Goal: Task Accomplishment & Management: Complete application form

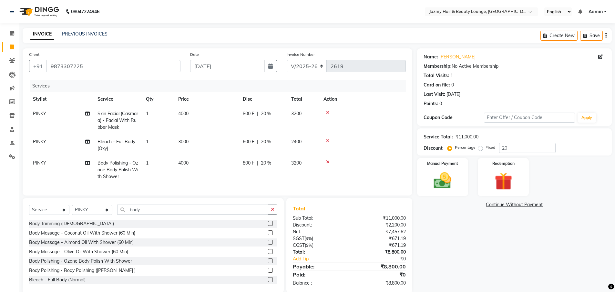
select select "759"
select select "service"
select select "14797"
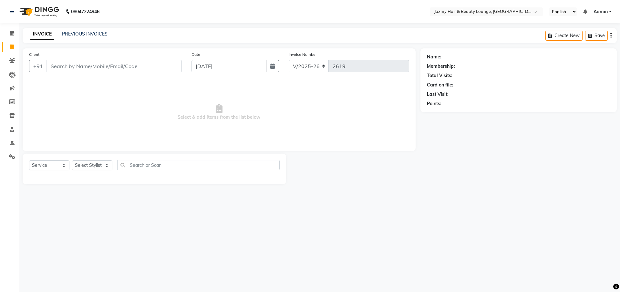
select select "759"
select select "service"
click at [129, 68] on input "Client" at bounding box center [114, 66] width 135 height 12
type input "6"
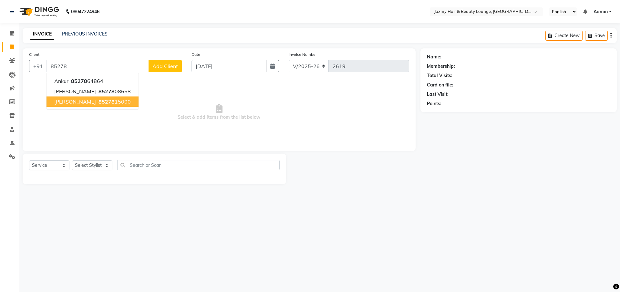
click at [99, 103] on span "85278" at bounding box center [107, 102] width 16 height 6
type input "8527815000"
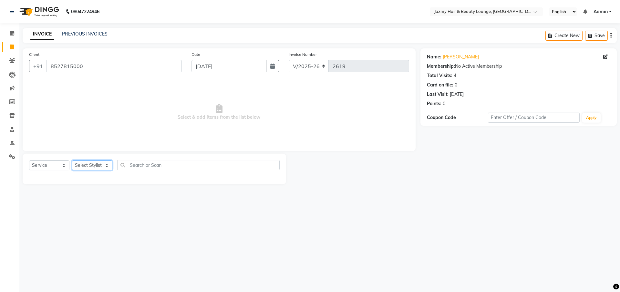
click at [100, 168] on select "Select Stylist AMIT [PERSON_NAME] [PERSON_NAME] CHASHIKA [PERSON_NAME] [PERSON_…" at bounding box center [92, 166] width 40 height 10
select select "46530"
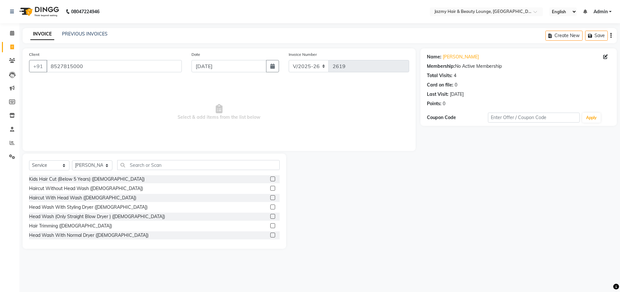
click at [270, 188] on label at bounding box center [272, 188] width 5 height 5
click at [270, 188] on input "checkbox" at bounding box center [272, 189] width 4 height 4
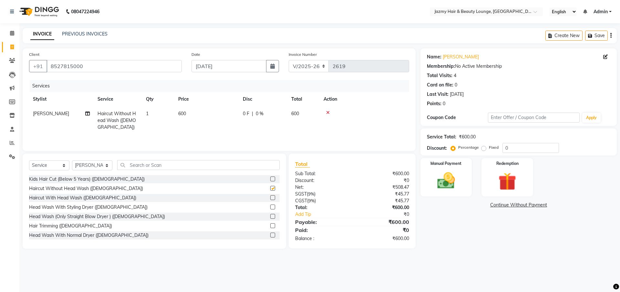
checkbox input "false"
click at [506, 150] on input "0" at bounding box center [531, 148] width 57 height 10
type input "20"
click at [448, 188] on img at bounding box center [446, 180] width 30 height 21
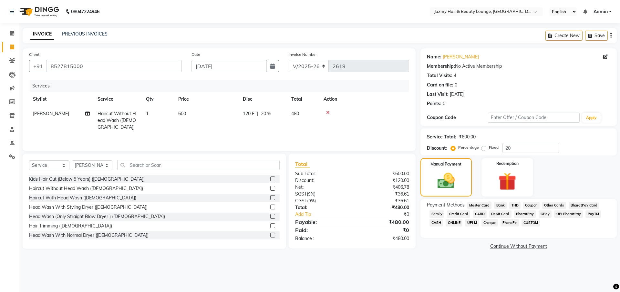
click at [436, 221] on span "CASH" at bounding box center [437, 222] width 14 height 7
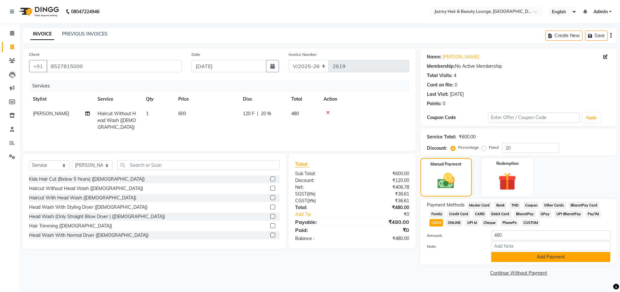
click at [515, 259] on button "Add Payment" at bounding box center [550, 257] width 119 height 10
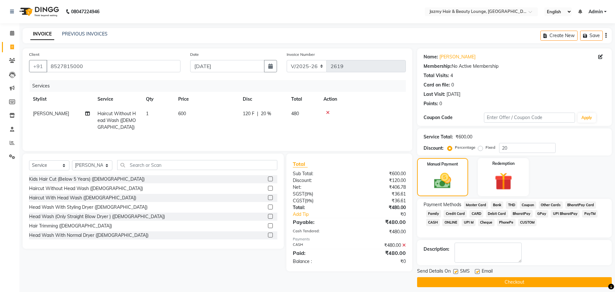
click at [571, 284] on button "Checkout" at bounding box center [514, 282] width 195 height 10
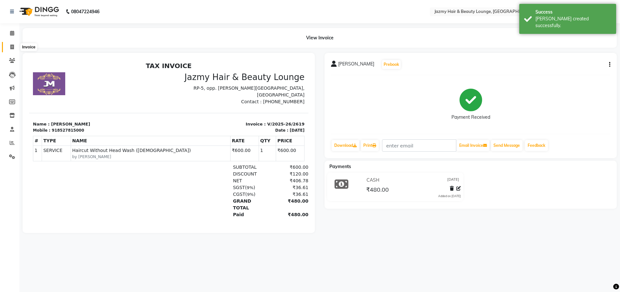
click at [14, 49] on span at bounding box center [11, 47] width 11 height 7
select select "759"
select select "service"
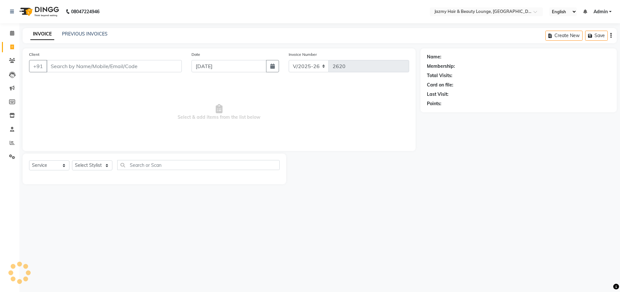
click at [81, 63] on input "Client" at bounding box center [114, 66] width 135 height 12
drag, startPoint x: 81, startPoint y: 63, endPoint x: 77, endPoint y: 280, distance: 216.8
click at [77, 280] on div "08047224946 Select Location × Jazmy Hair & Beauty Lounge, [GEOGRAPHIC_DATA] Eng…" at bounding box center [310, 146] width 620 height 292
click at [417, 196] on div "08047224946 Select Location × Jazmy Hair & Beauty Lounge, [GEOGRAPHIC_DATA] Eng…" at bounding box center [310, 146] width 620 height 292
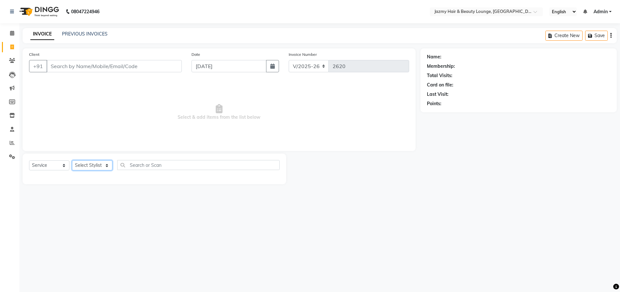
click at [99, 164] on select "Select Stylist AMIT [PERSON_NAME] [PERSON_NAME] CHASHIKA [PERSON_NAME] [PERSON_…" at bounding box center [92, 166] width 40 height 10
click at [68, 64] on input "Client" at bounding box center [114, 66] width 135 height 12
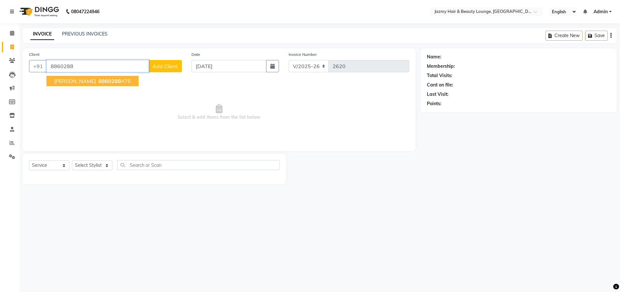
click at [99, 82] on span "8860288" at bounding box center [110, 81] width 23 height 6
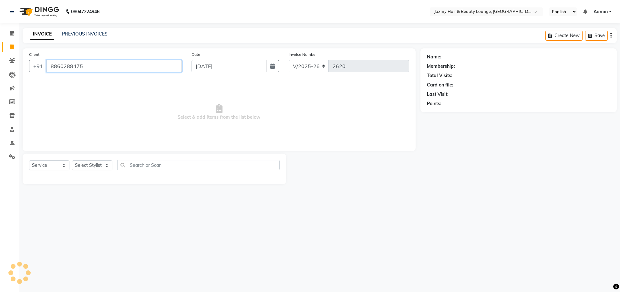
type input "8860288475"
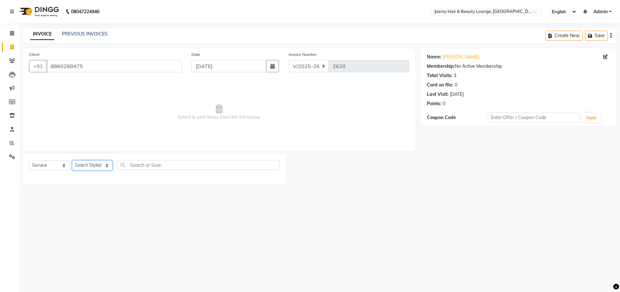
click at [91, 167] on select "Select Stylist AMIT [PERSON_NAME] [PERSON_NAME] CHASHIKA [PERSON_NAME] [PERSON_…" at bounding box center [92, 166] width 40 height 10
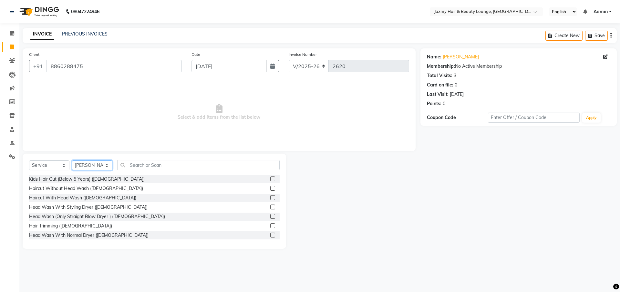
click at [107, 163] on select "Select Stylist AMIT [PERSON_NAME] [PERSON_NAME] CHASHIKA [PERSON_NAME] [PERSON_…" at bounding box center [92, 166] width 40 height 10
select select "44181"
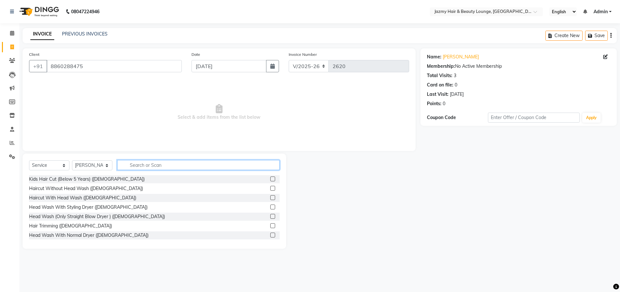
click at [132, 169] on input "text" at bounding box center [198, 165] width 162 height 10
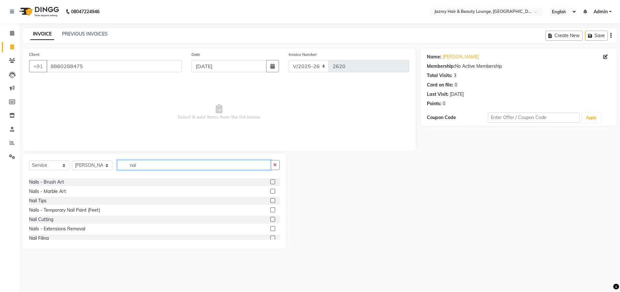
scroll to position [132, 0]
type input "nai"
click at [270, 234] on label at bounding box center [272, 234] width 5 height 5
click at [270, 234] on input "checkbox" at bounding box center [272, 235] width 4 height 4
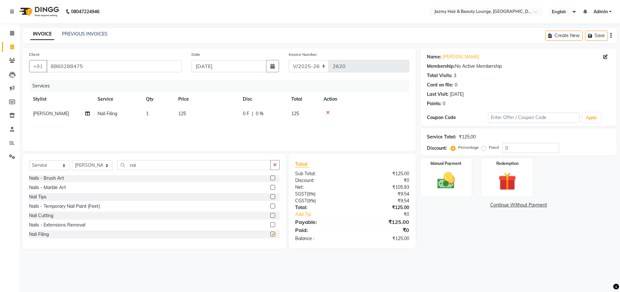
checkbox input "false"
click at [196, 113] on td "125" at bounding box center [206, 114] width 65 height 15
select select "44181"
click at [196, 114] on input "1" at bounding box center [188, 115] width 25 height 10
click at [200, 112] on td "125" at bounding box center [206, 114] width 65 height 15
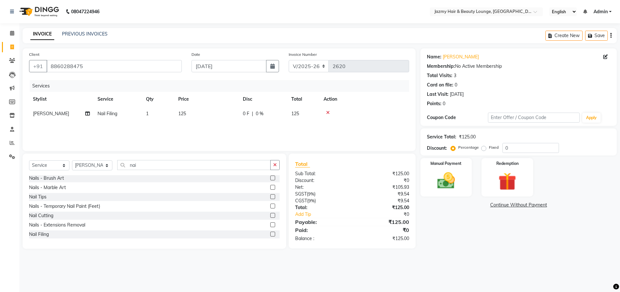
select select "44181"
click at [226, 119] on input "125" at bounding box center [237, 115] width 57 height 10
type input "1"
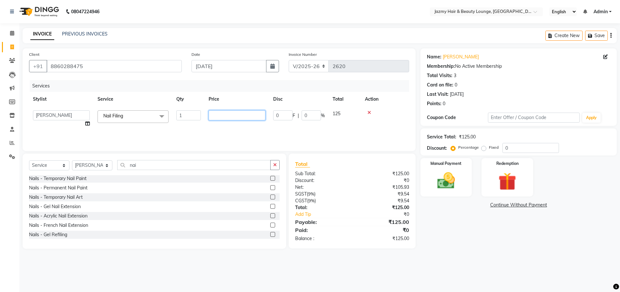
scroll to position [0, 0]
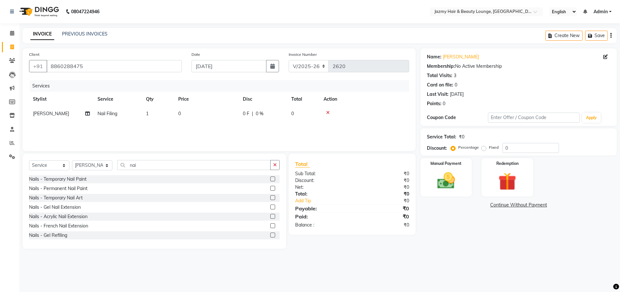
click at [270, 235] on label at bounding box center [272, 235] width 5 height 5
click at [270, 235] on input "checkbox" at bounding box center [272, 236] width 4 height 4
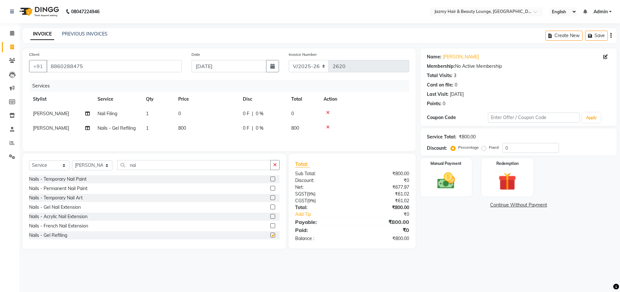
checkbox input "false"
click at [327, 113] on icon at bounding box center [328, 112] width 4 height 5
click at [180, 112] on span "800" at bounding box center [182, 114] width 8 height 6
select select "44181"
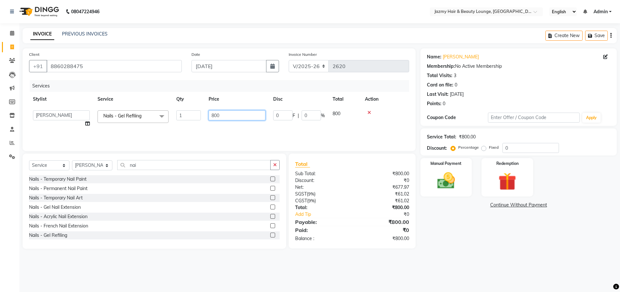
click at [214, 115] on input "800" at bounding box center [237, 115] width 57 height 10
type input "700"
click at [462, 231] on div "Name: [PERSON_NAME] Membership: No Active Membership Total Visits: 3 Card on fi…" at bounding box center [521, 148] width 201 height 201
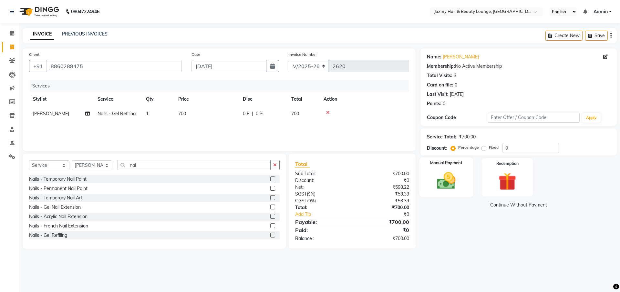
click at [438, 187] on img at bounding box center [446, 180] width 30 height 21
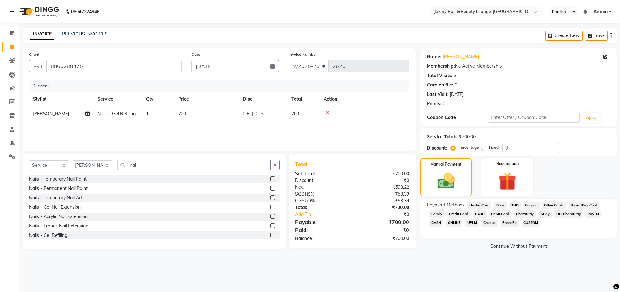
click at [437, 221] on span "CASH" at bounding box center [437, 222] width 14 height 7
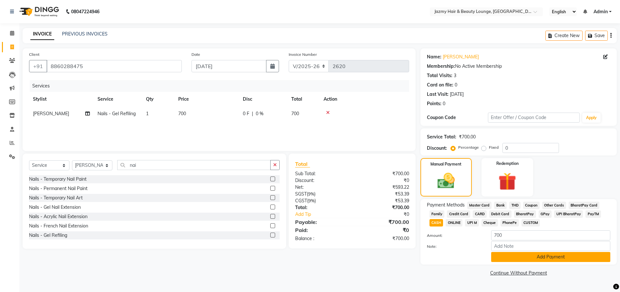
click at [497, 259] on button "Add Payment" at bounding box center [550, 257] width 119 height 10
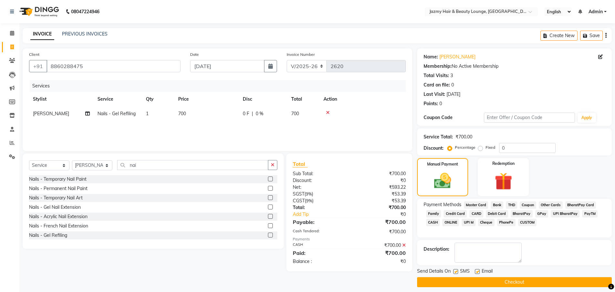
click at [492, 278] on button "Checkout" at bounding box center [514, 282] width 195 height 10
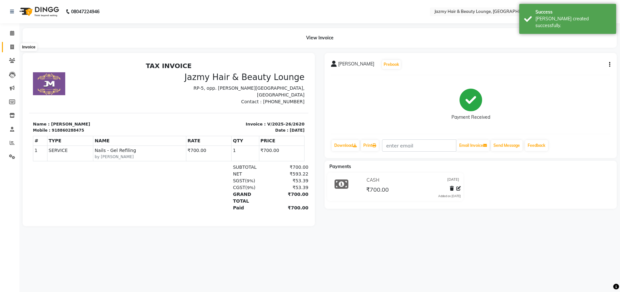
click at [12, 49] on icon at bounding box center [12, 47] width 4 height 5
select select "service"
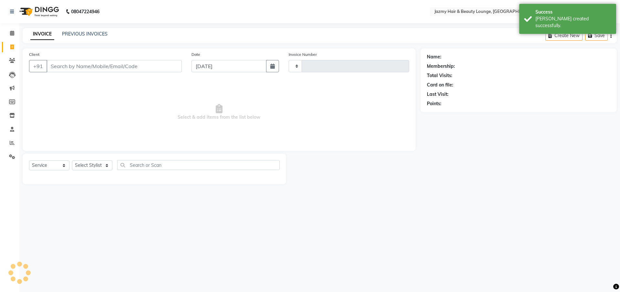
type input "2621"
select select "759"
